Goal: Transaction & Acquisition: Purchase product/service

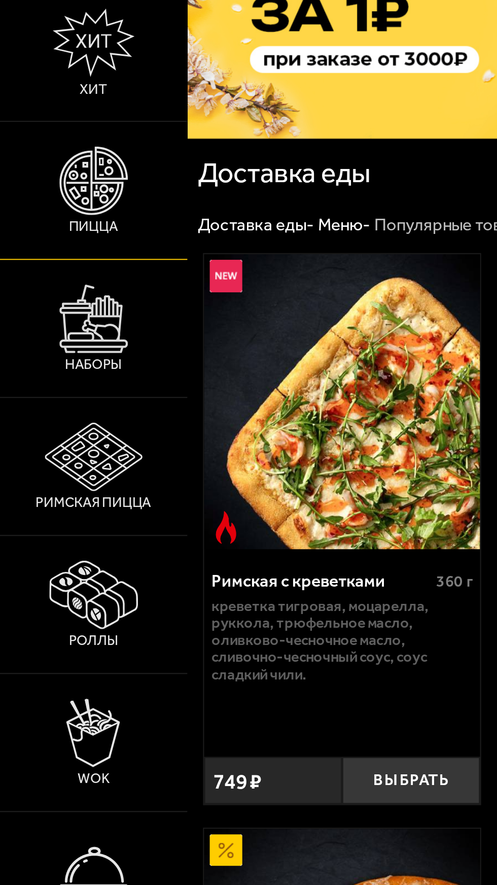
click at [37, 179] on img at bounding box center [42, 163] width 31 height 31
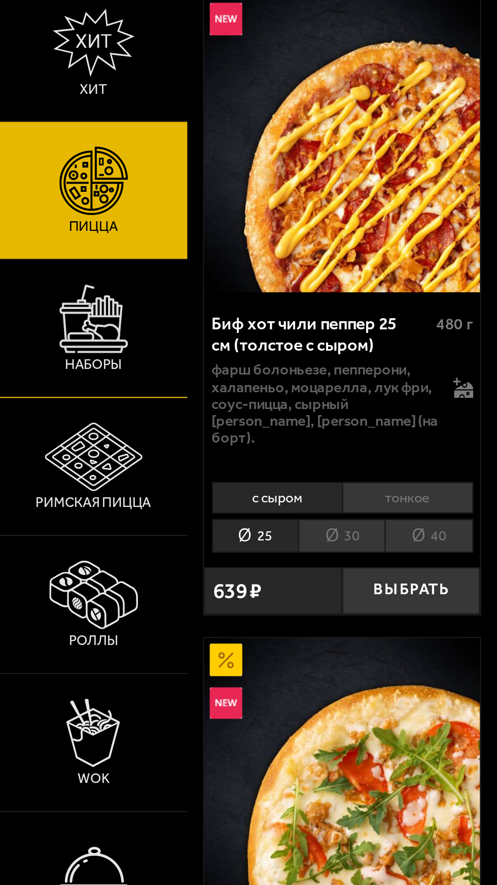
click at [44, 241] on img at bounding box center [42, 225] width 31 height 31
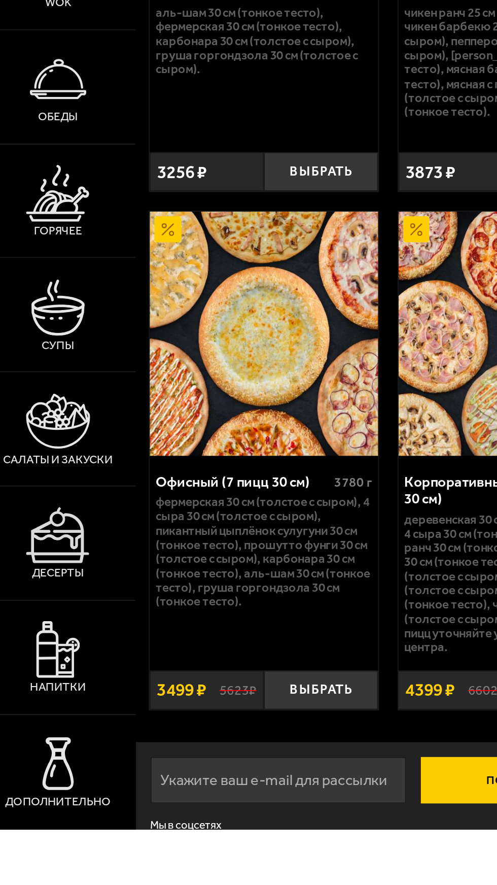
scroll to position [1893, 0]
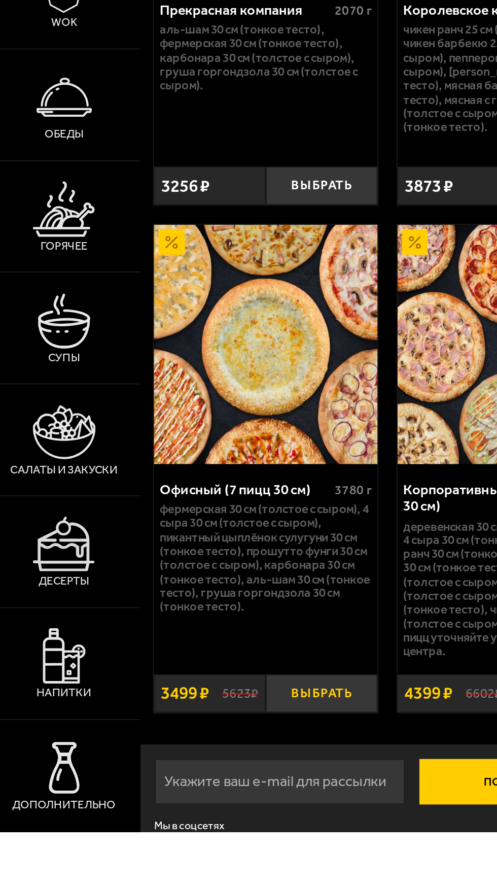
click at [197, 797] on button "Выбрать" at bounding box center [186, 807] width 62 height 21
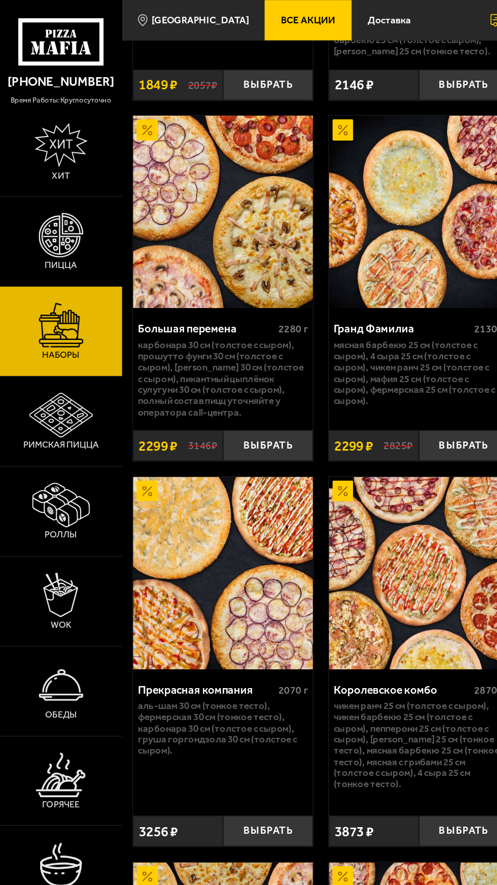
scroll to position [1830, 0]
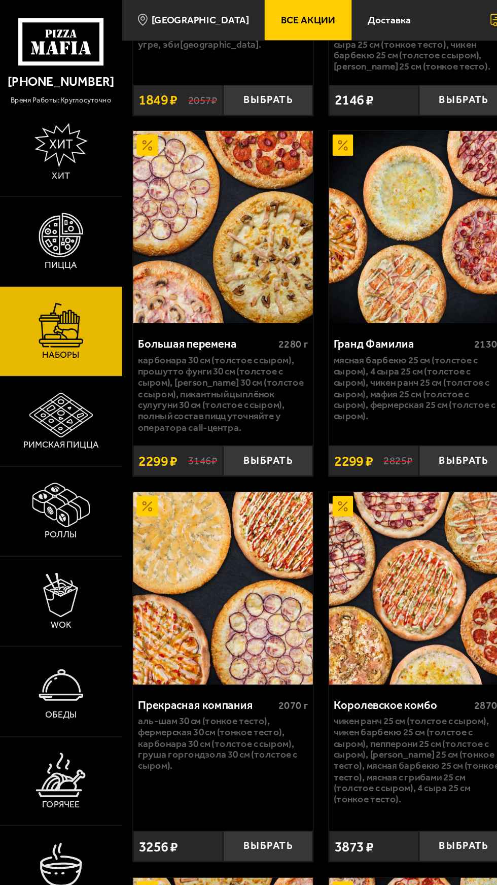
click at [31, 36] on icon at bounding box center [43, 29] width 60 height 33
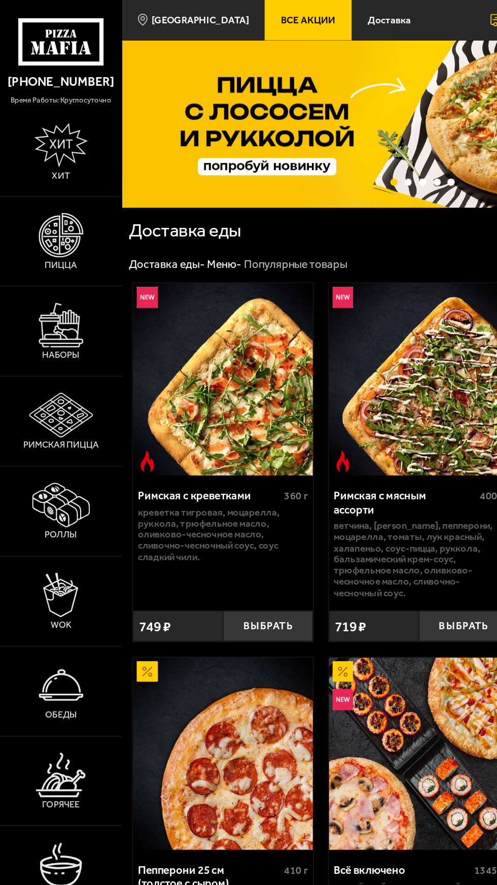
click at [33, 33] on icon at bounding box center [43, 29] width 60 height 33
click at [37, 42] on icon at bounding box center [43, 29] width 60 height 33
click at [54, 51] on link "[PHONE_NUMBER]" at bounding box center [42, 56] width 85 height 17
